Goal: Task Accomplishment & Management: Manage account settings

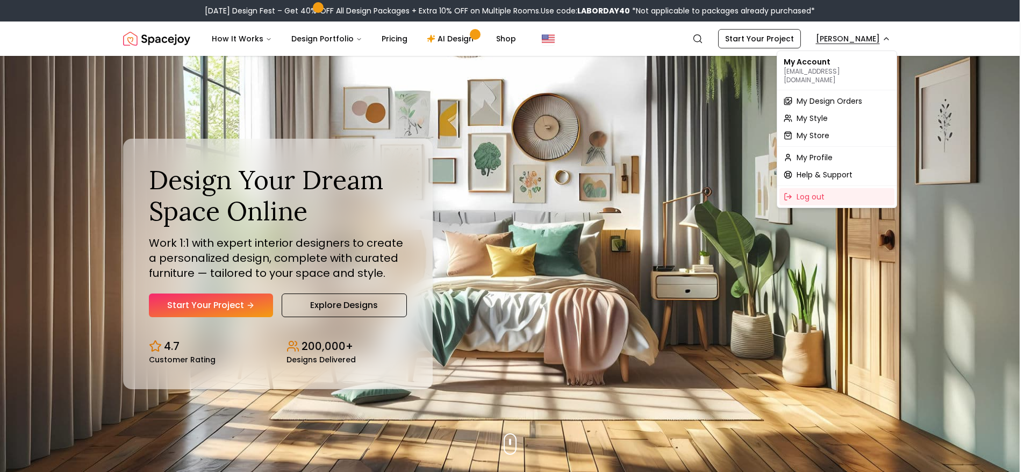
click at [846, 96] on span "My Design Orders" at bounding box center [830, 101] width 66 height 11
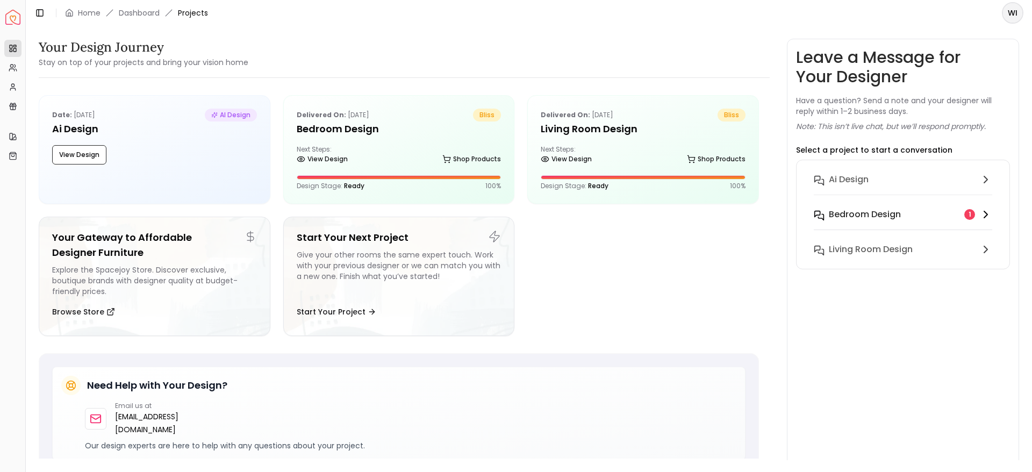
click at [962, 216] on div "Bedroom design 1" at bounding box center [903, 214] width 179 height 13
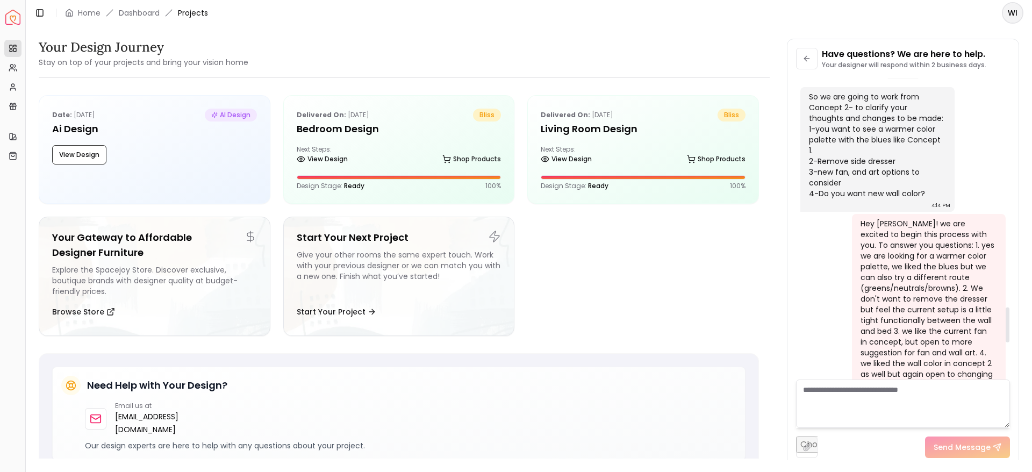
scroll to position [2275, 0]
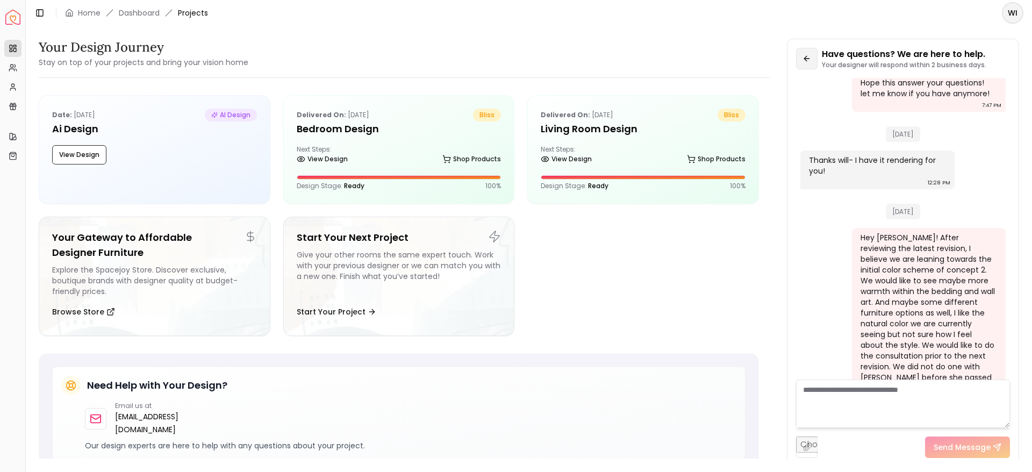
click at [812, 59] on button at bounding box center [807, 59] width 22 height 22
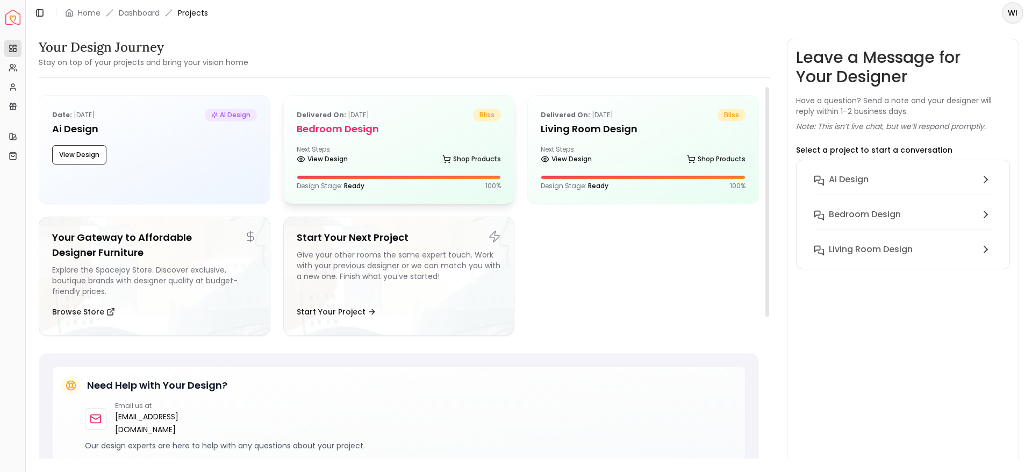
click at [374, 143] on div "Delivered on: [DATE] bliss Bedroom design Next Steps: View Design Shop Products…" at bounding box center [399, 150] width 231 height 108
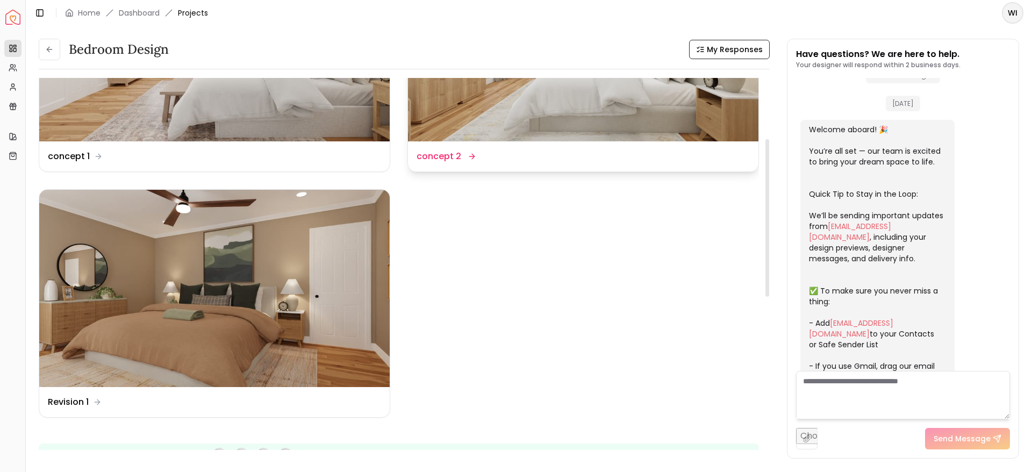
scroll to position [19, 0]
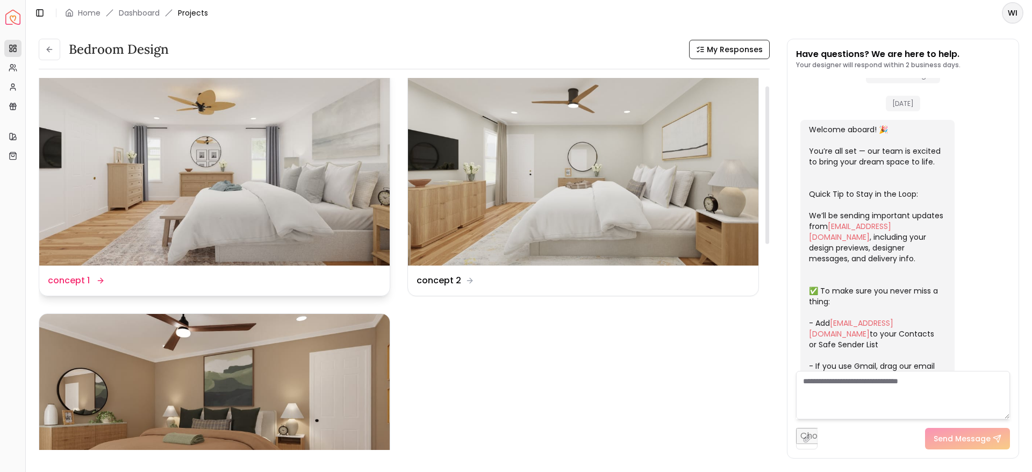
click at [283, 225] on img at bounding box center [214, 166] width 351 height 197
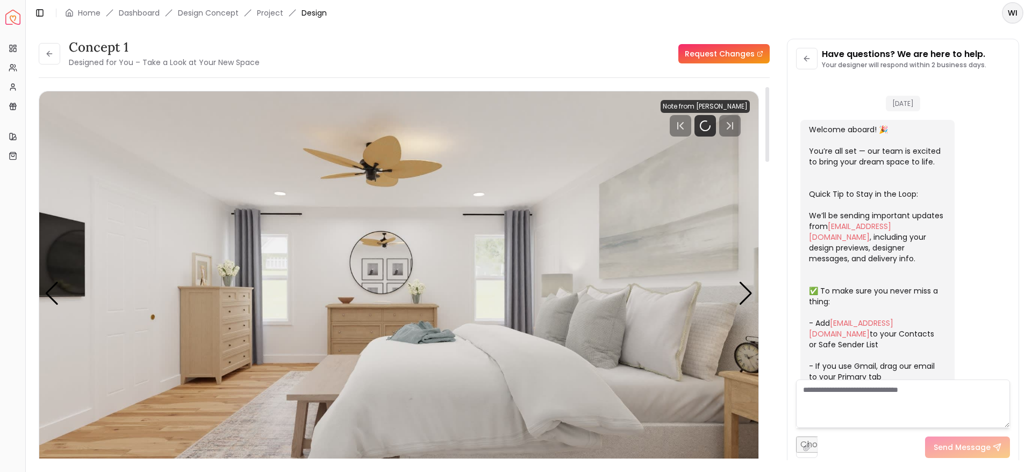
scroll to position [2275, 0]
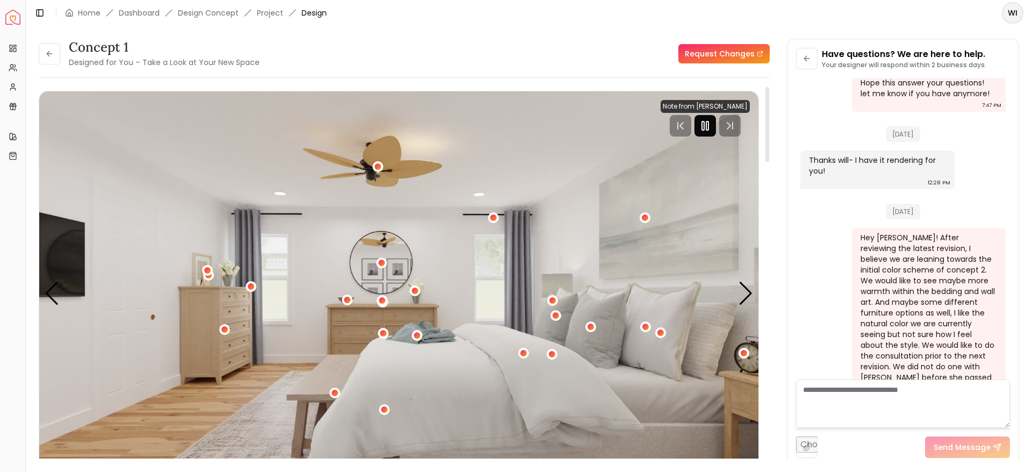
click at [705, 127] on icon "Pause" at bounding box center [705, 125] width 13 height 13
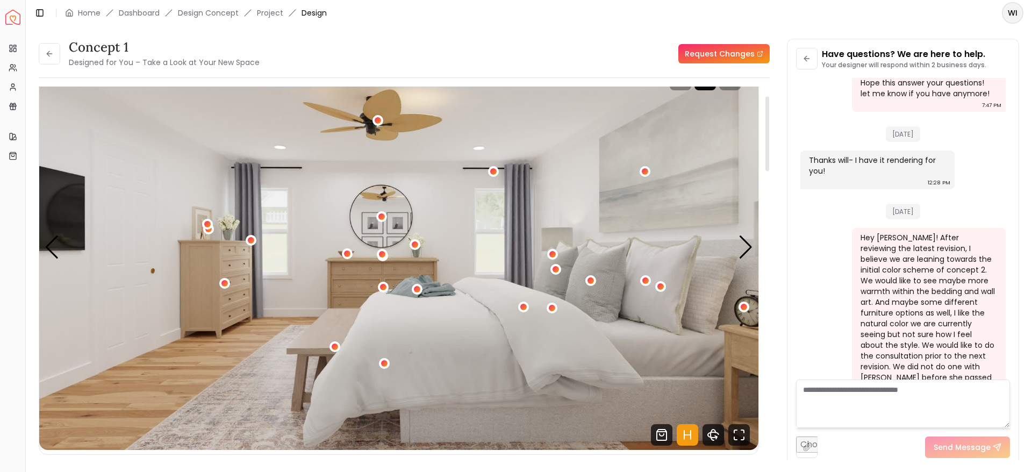
scroll to position [47, 0]
click at [222, 284] on div "1 / 4" at bounding box center [224, 283] width 8 height 8
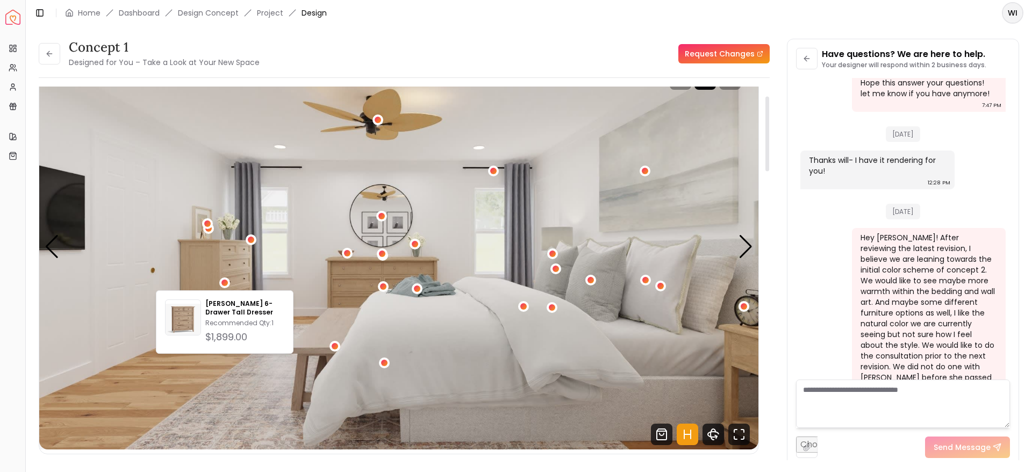
click at [356, 282] on img "1 / 4" at bounding box center [398, 247] width 719 height 405
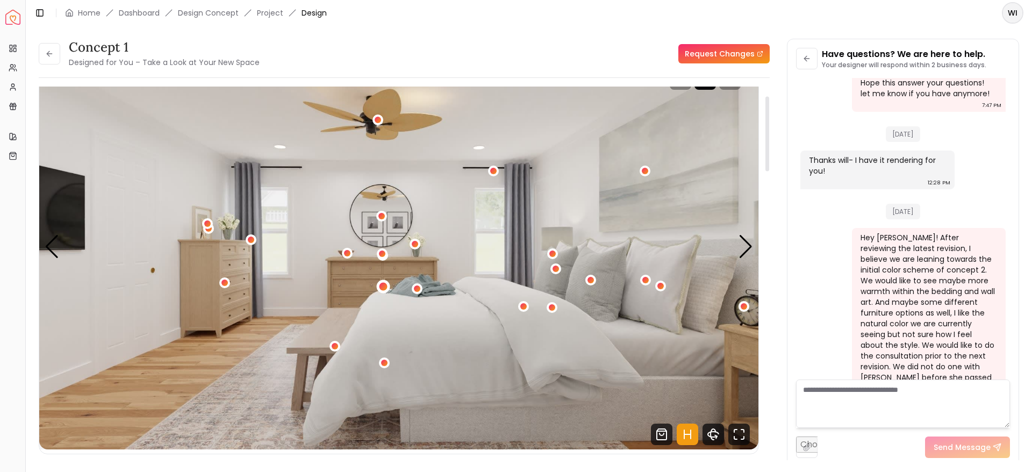
click at [384, 282] on div "1 / 4" at bounding box center [382, 286] width 13 height 13
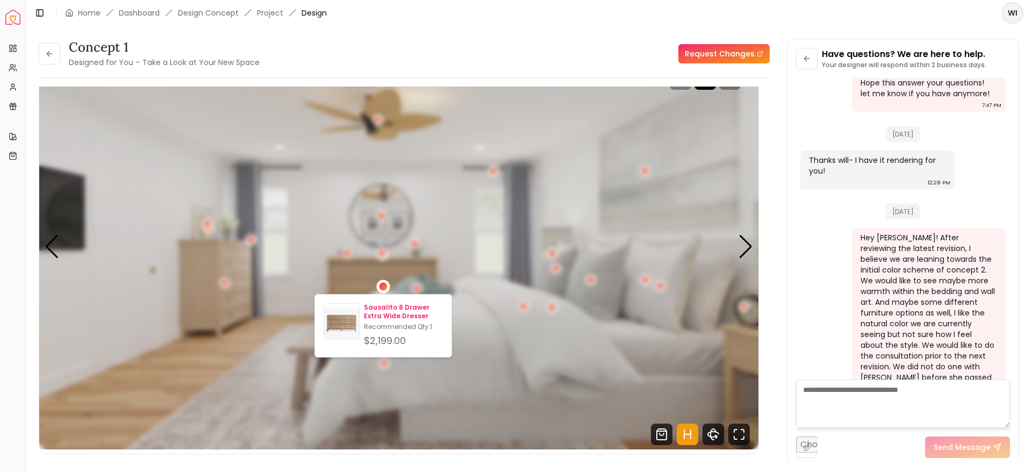
click at [401, 318] on p "Sausalito 8 Drawer Extra Wide Dresser" at bounding box center [403, 311] width 79 height 17
click at [398, 318] on p "Sausalito 8 Drawer Extra Wide Dresser" at bounding box center [403, 311] width 79 height 17
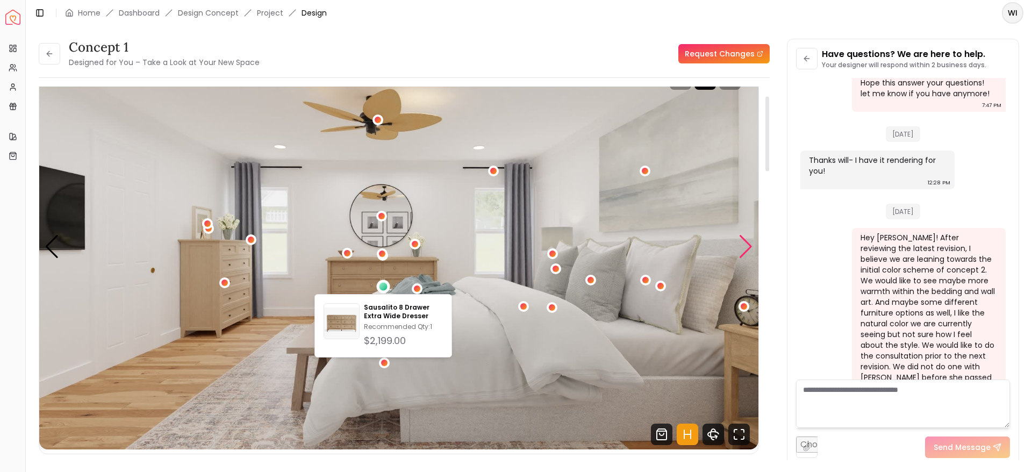
click at [748, 242] on div "Next slide" at bounding box center [746, 247] width 15 height 24
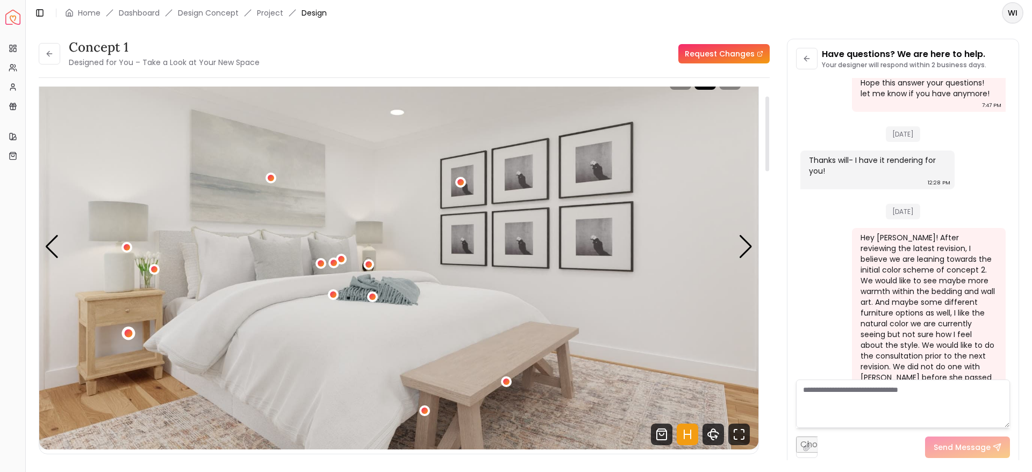
click at [126, 331] on div "2 / 4" at bounding box center [129, 334] width 8 height 8
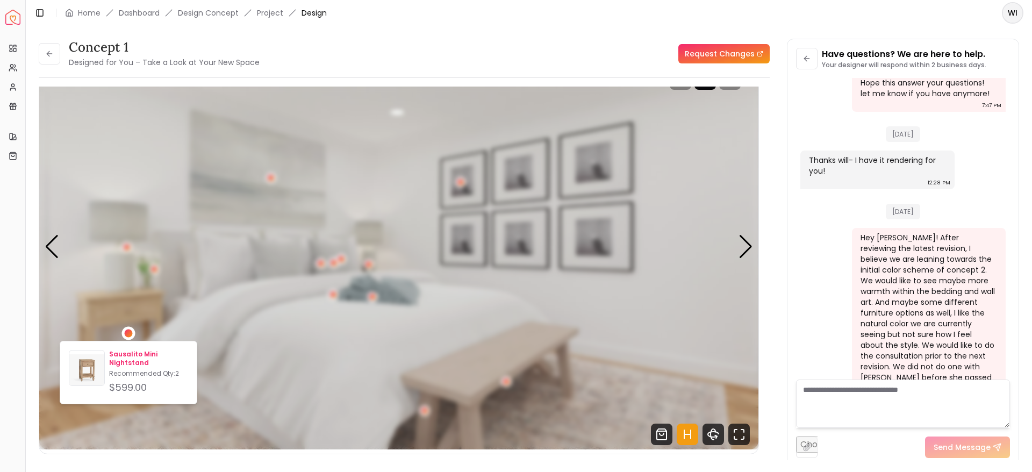
click at [120, 359] on p "Sausalito Mini Nightstand" at bounding box center [148, 358] width 79 height 17
